Goal: Find specific page/section: Find specific page/section

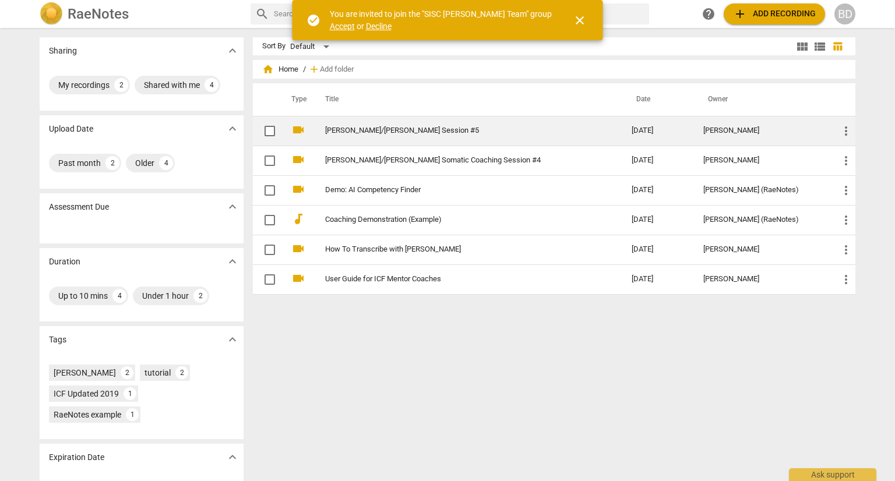
click at [373, 131] on link "[PERSON_NAME]/[PERSON_NAME] Session #5" at bounding box center [457, 130] width 265 height 9
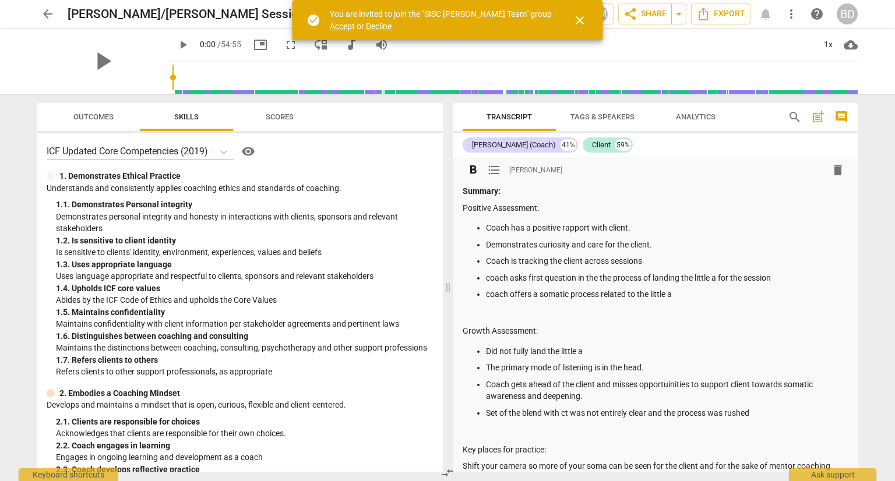
click at [820, 218] on div "Summary: Positive Assessment: Coach has a positive rapport with client. Demonst…" at bounding box center [656, 365] width 386 height 361
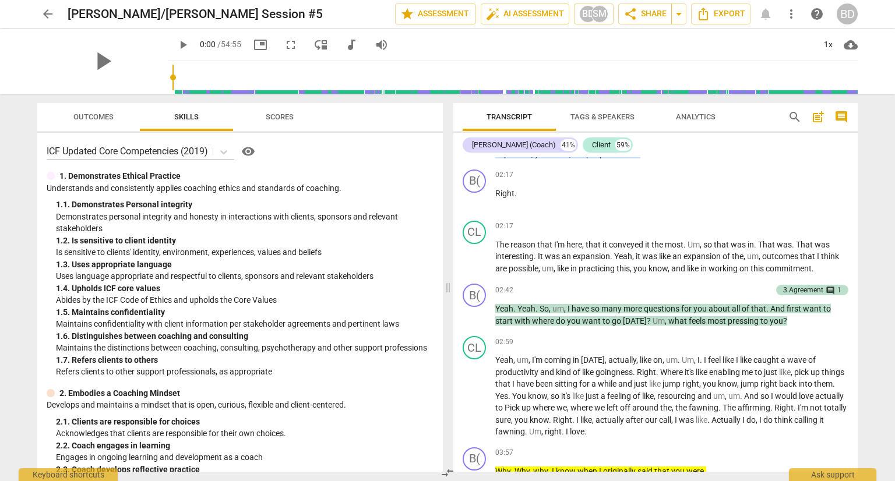
scroll to position [1291, 0]
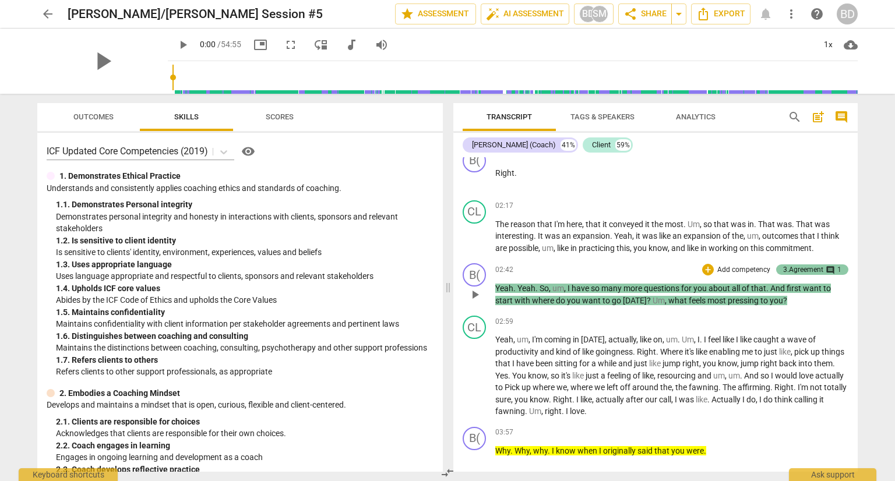
click at [833, 265] on div "comment 1" at bounding box center [832, 270] width 18 height 10
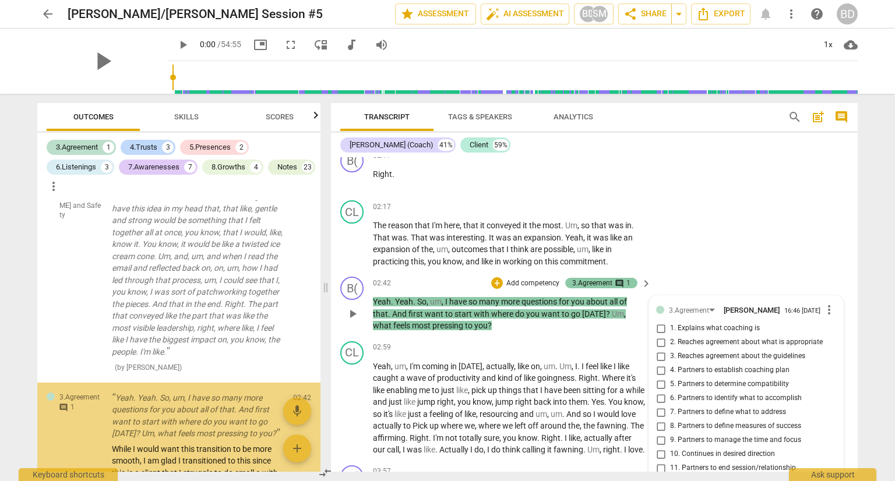
scroll to position [104, 0]
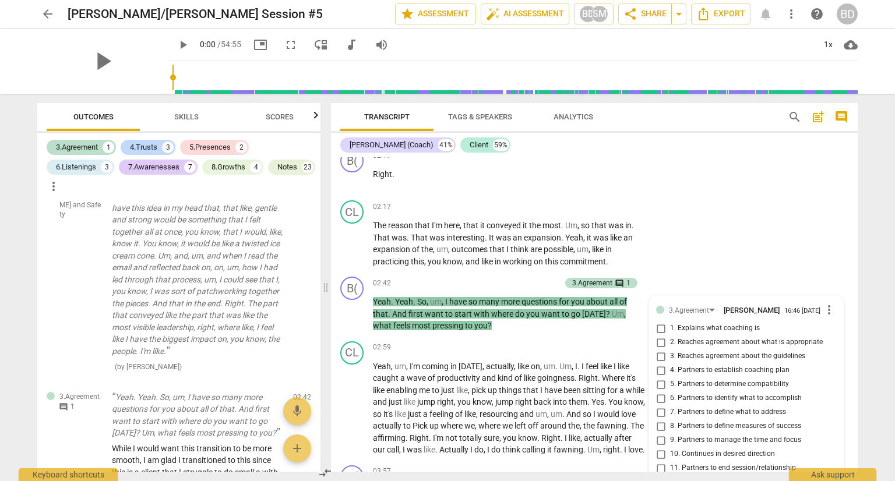
drag, startPoint x: 853, startPoint y: 189, endPoint x: 854, endPoint y: 204, distance: 14.6
click at [854, 204] on div "format_bold format_list_bulleted [PERSON_NAME] delete Summary: Positive Assessm…" at bounding box center [594, 314] width 527 height 315
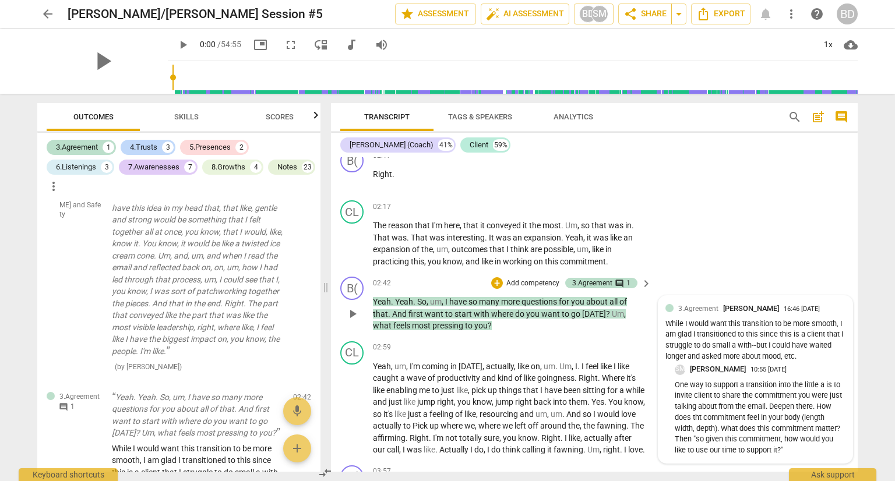
click at [779, 308] on div "3.Agreement [PERSON_NAME] 16:46 [DATE]" at bounding box center [761, 308] width 167 height 11
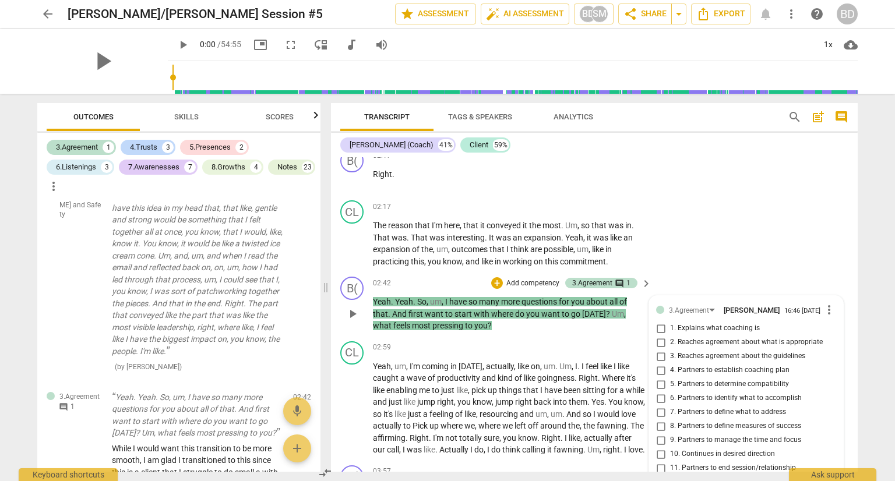
click at [779, 308] on div "3.Agreement [PERSON_NAME] 16:46 [DATE]" at bounding box center [745, 310] width 153 height 10
click at [826, 304] on span "more_vert" at bounding box center [829, 310] width 14 height 14
click at [781, 304] on div at bounding box center [447, 240] width 895 height 481
click at [848, 259] on div "CL play_arrow pause 02:17 + Add competency keyboard_arrow_right The reason that…" at bounding box center [594, 234] width 527 height 76
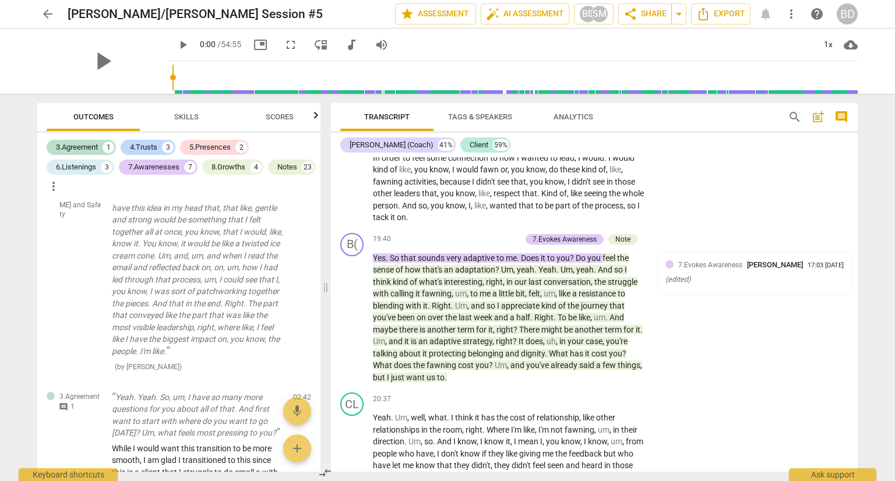
scroll to position [5532, 0]
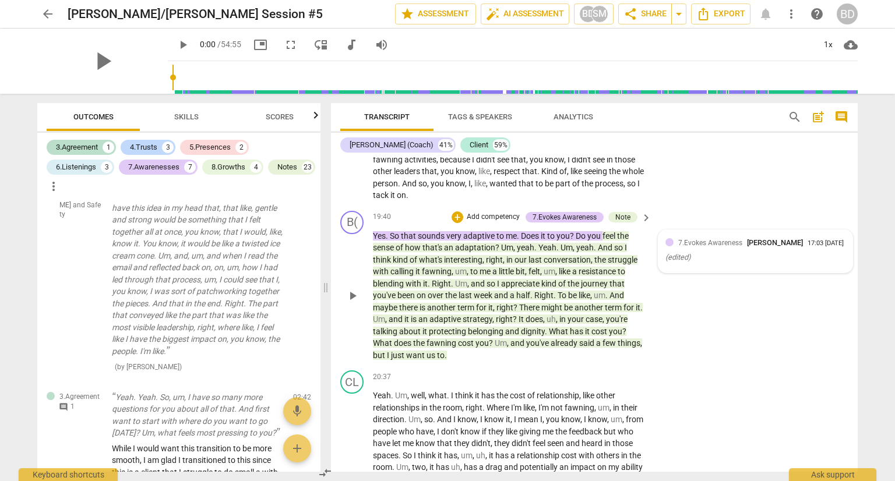
click at [682, 262] on icon "( edited )" at bounding box center [677, 257] width 25 height 9
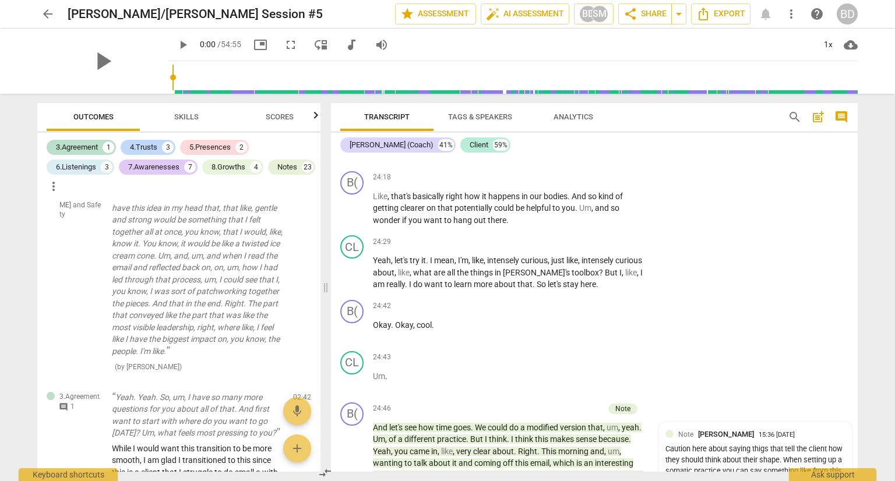
scroll to position [6375, 0]
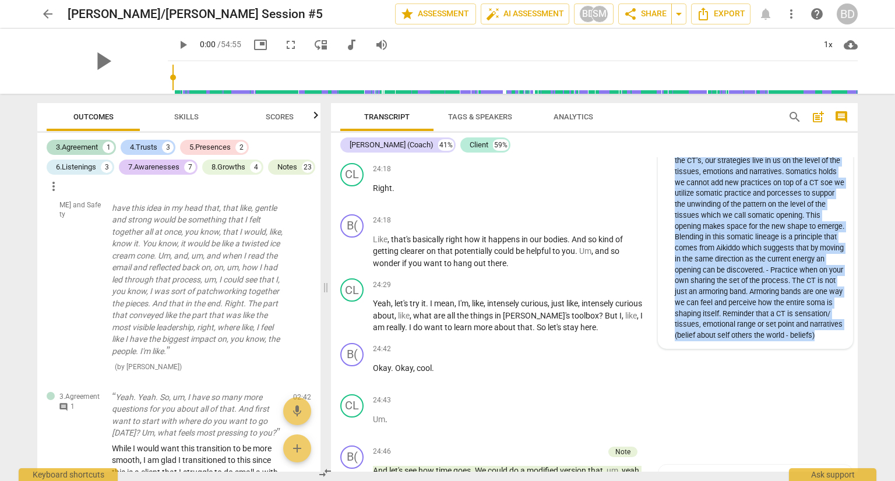
drag, startPoint x: 674, startPoint y: 189, endPoint x: 760, endPoint y: 386, distance: 215.5
click at [760, 341] on p "Blending for the sake of somatic opening. We hold the CT's, our strategies live…" at bounding box center [760, 243] width 171 height 197
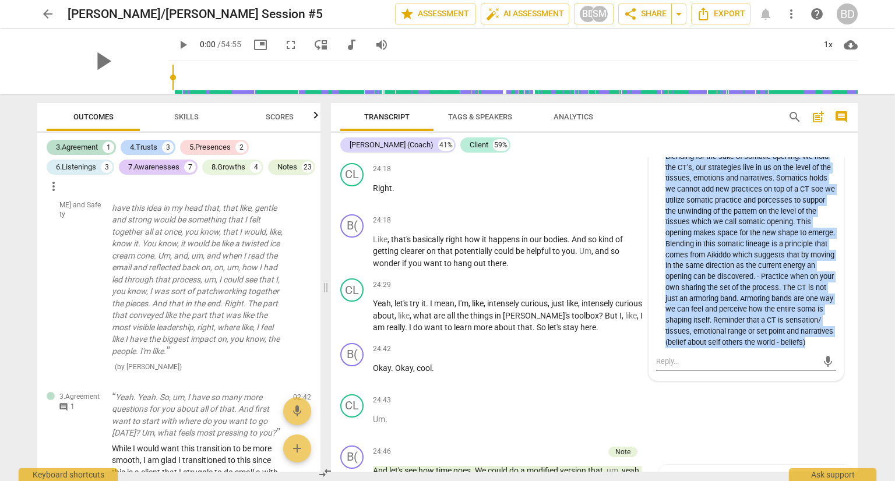
copy p "Blending for the sake of somatic opening. We hold the CT's, our strategies live…"
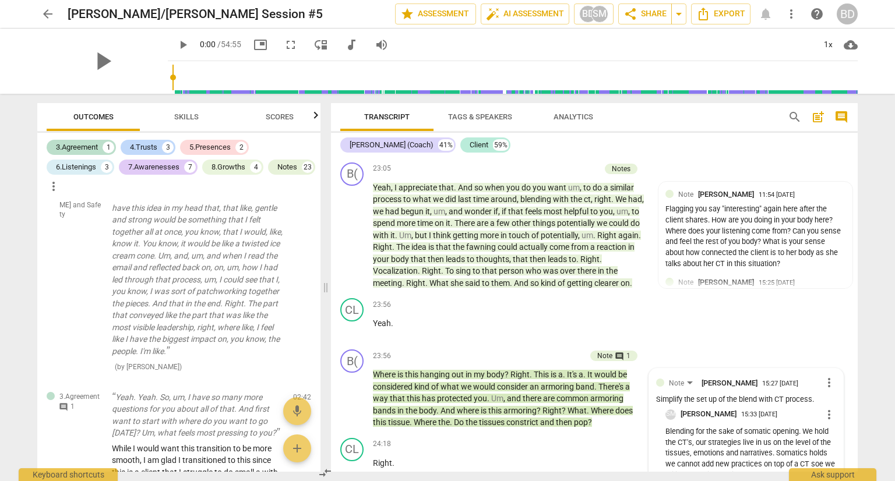
click at [871, 360] on div "arrow_back [PERSON_NAME]/[PERSON_NAME] Session #5 edit star Assessment auto_fix…" at bounding box center [447, 240] width 895 height 481
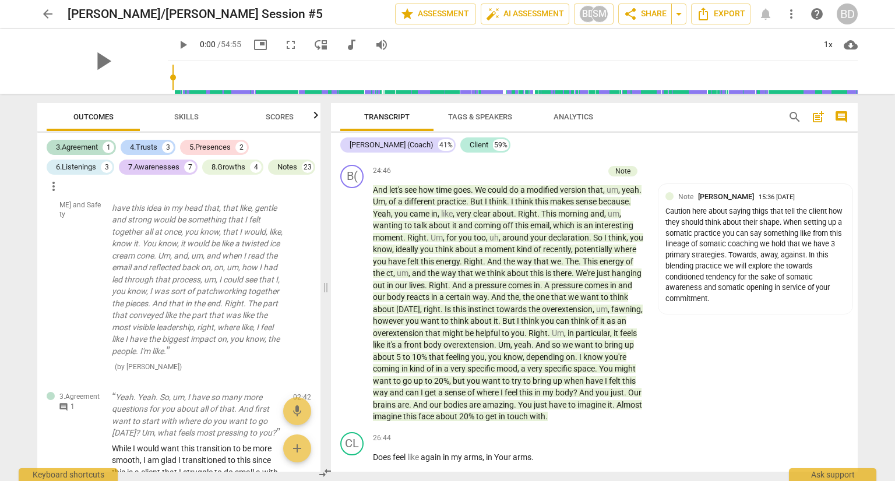
scroll to position [6677, 0]
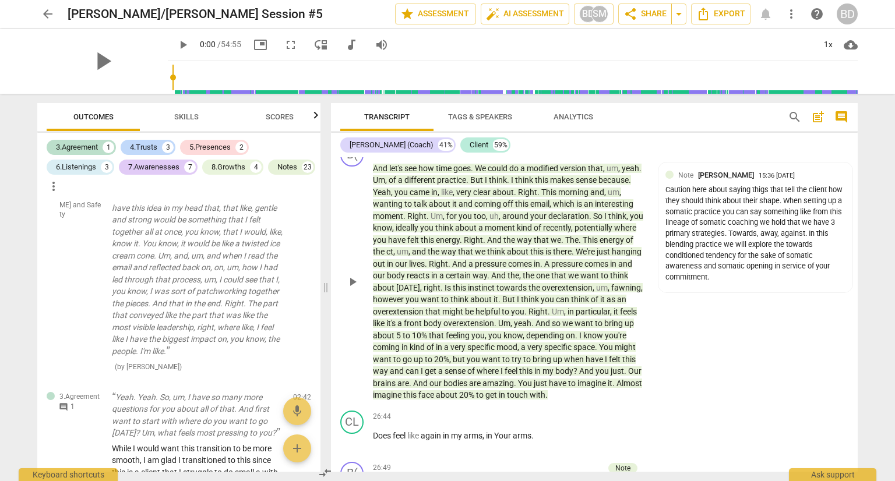
click at [818, 355] on div "B( play_arrow pause 24:46 + Add competency Note keyboard_arrow_right And let's …" at bounding box center [594, 272] width 527 height 267
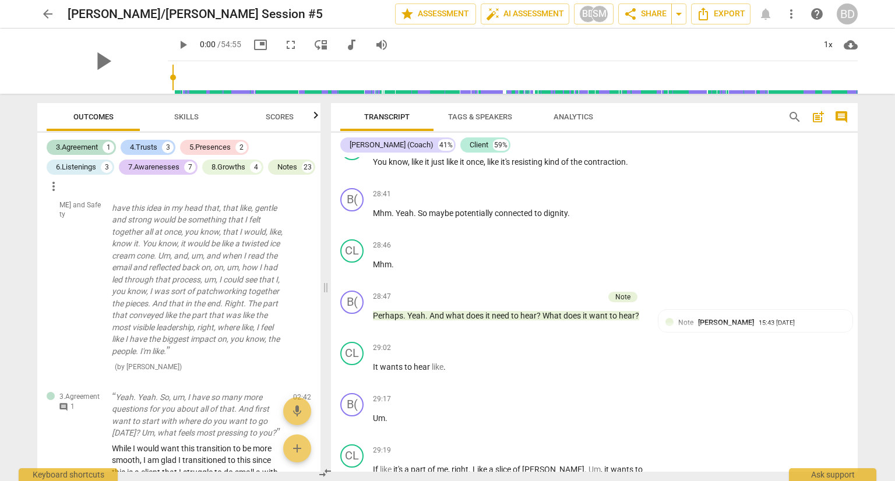
scroll to position [7656, 0]
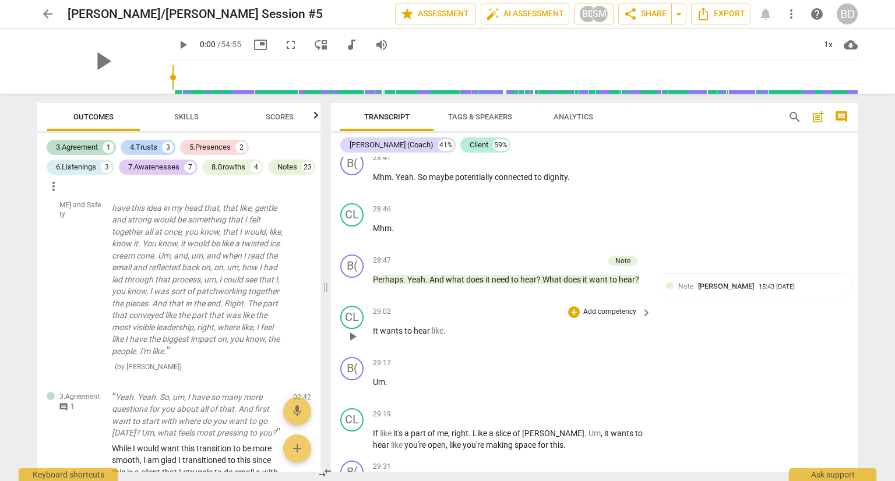
click at [759, 353] on div "CL play_arrow pause 29:02 + Add competency keyboard_arrow_right It wants to hea…" at bounding box center [594, 326] width 527 height 51
click at [746, 291] on span "[PERSON_NAME]" at bounding box center [726, 286] width 56 height 9
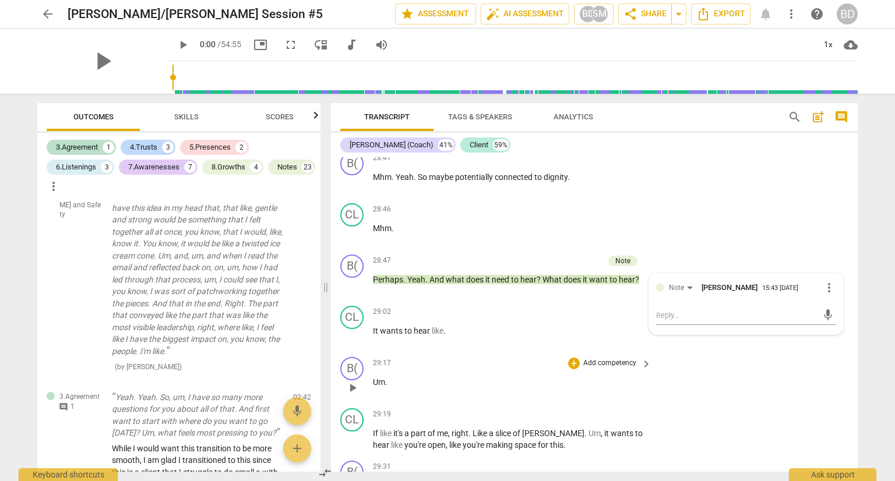
click at [762, 404] on div "B( play_arrow pause 29:17 + Add competency keyboard_arrow_right Um ." at bounding box center [594, 378] width 527 height 51
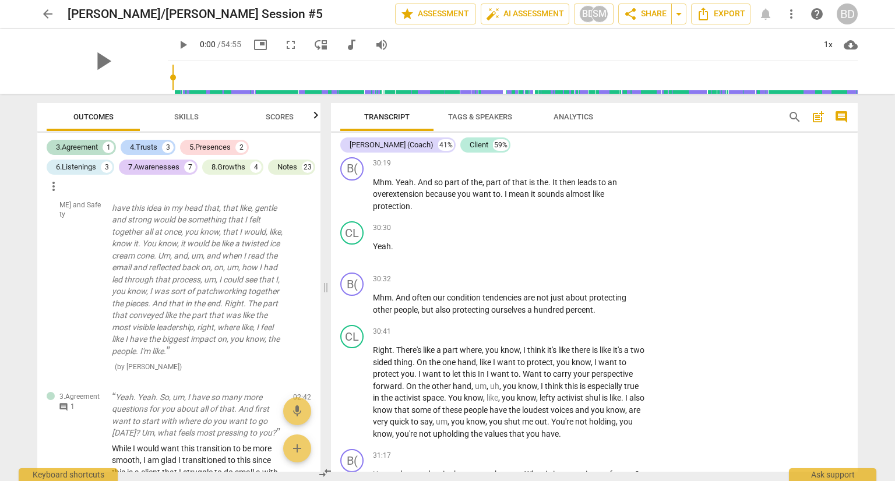
scroll to position [8053, 0]
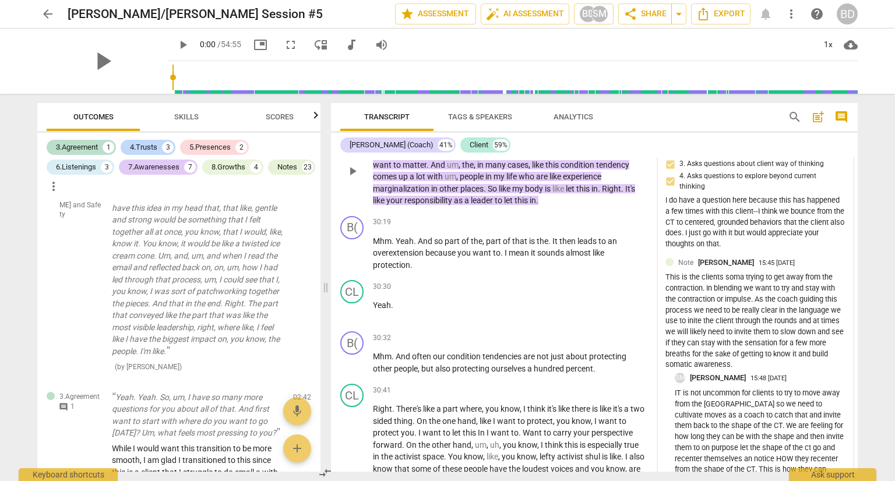
click at [781, 371] on div "This is the clients soma trying to get away from the contraction. In blending w…" at bounding box center [755, 321] width 180 height 98
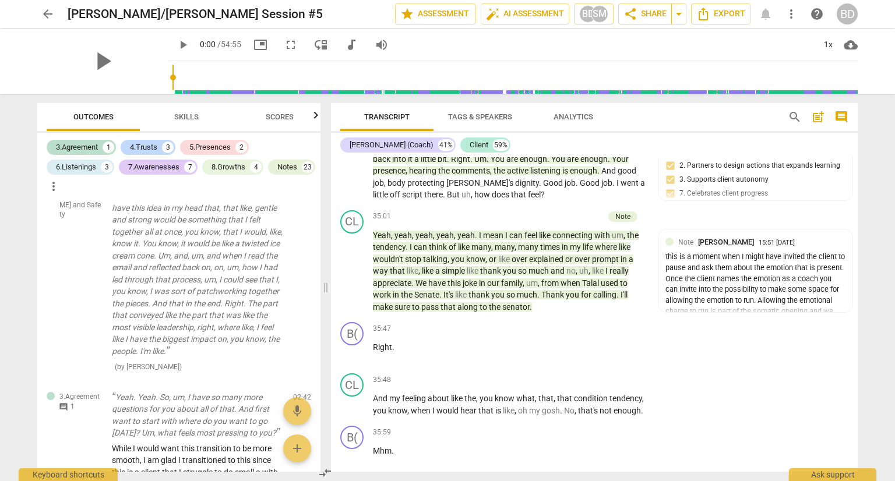
scroll to position [9288, 0]
